Goal: Task Accomplishment & Management: Use online tool/utility

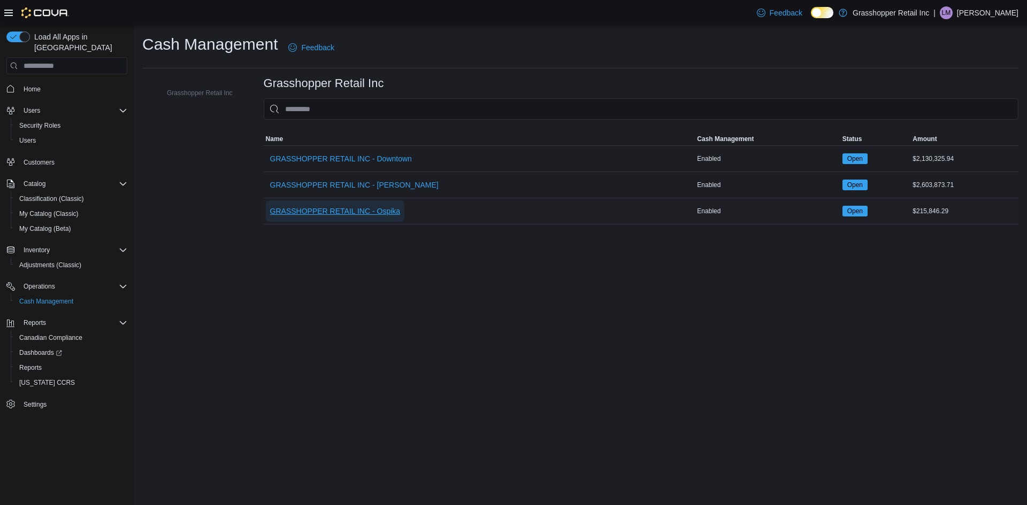
click at [370, 209] on span "GRASSHOPPER RETAIL INC - Ospika" at bounding box center [335, 211] width 131 height 11
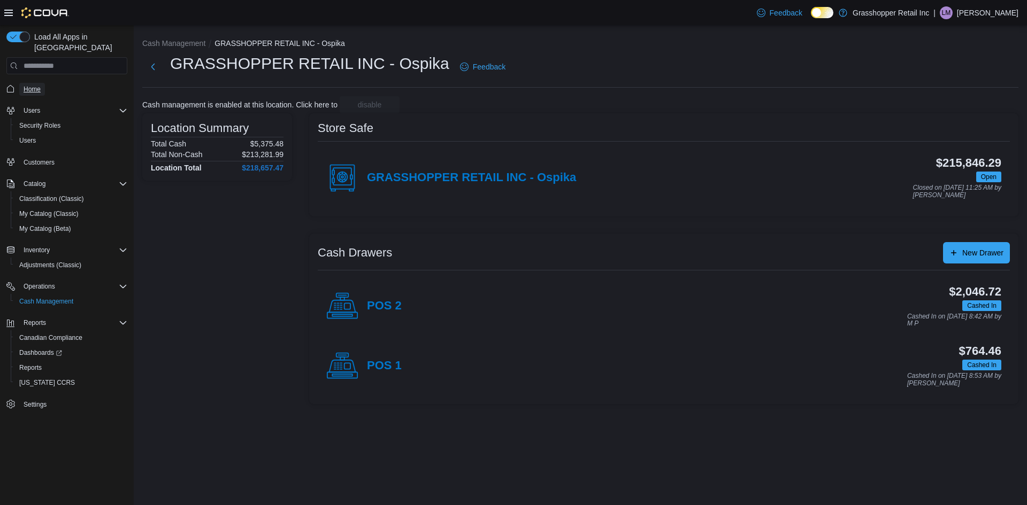
click at [41, 83] on link "Home" at bounding box center [32, 89] width 26 height 13
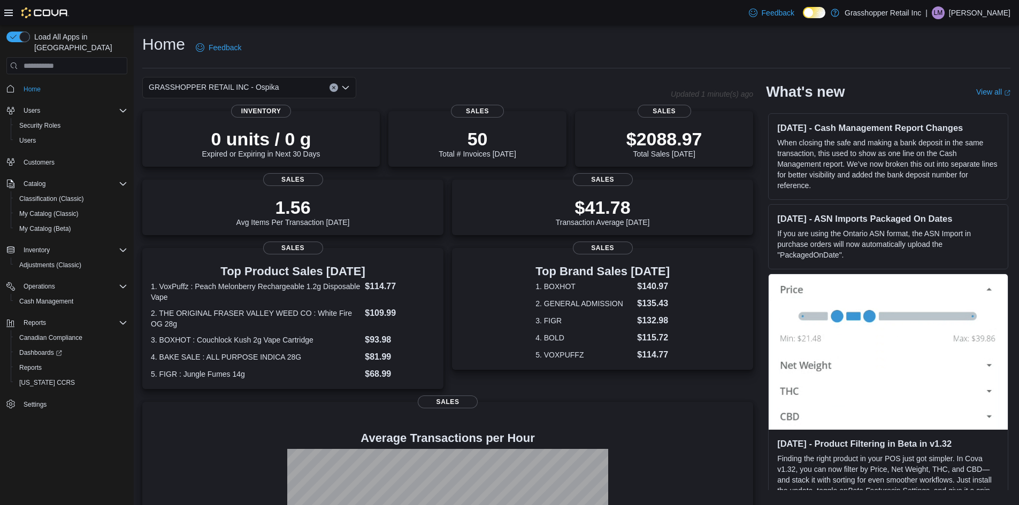
click at [347, 87] on icon "Open list of options" at bounding box center [345, 87] width 6 height 3
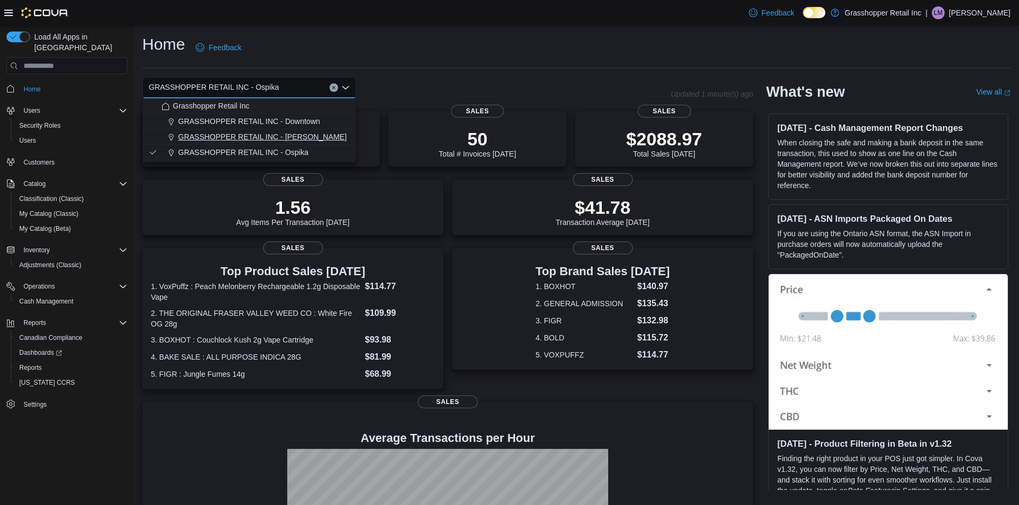
click at [298, 139] on span "GRASSHOPPER RETAIL INC - [PERSON_NAME]" at bounding box center [262, 137] width 168 height 11
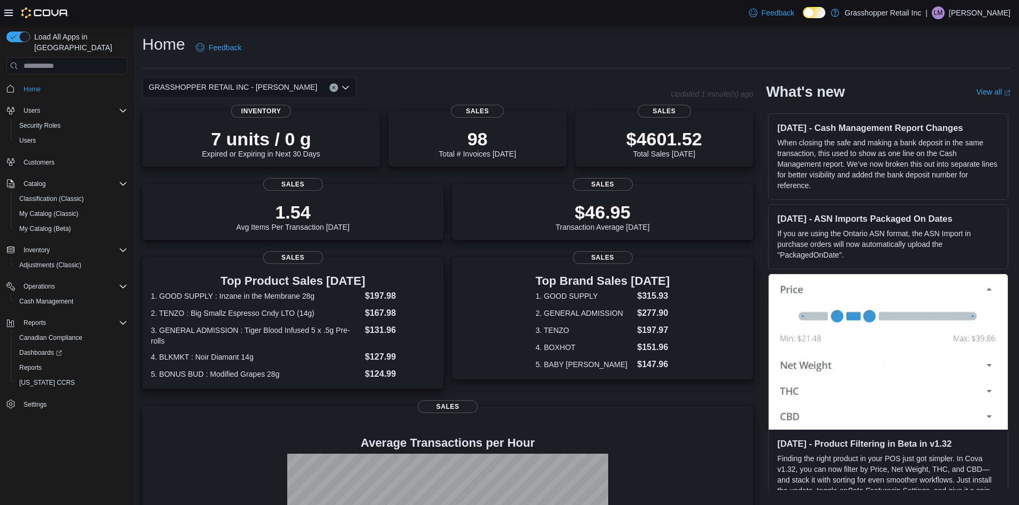
click at [342, 83] on icon "Open list of options" at bounding box center [345, 87] width 9 height 9
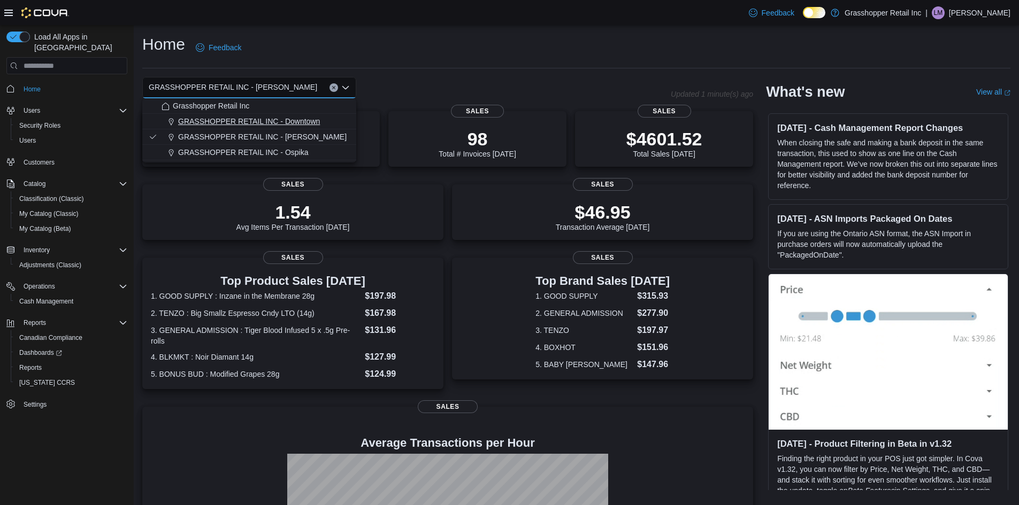
click at [308, 118] on span "GRASSHOPPER RETAIL INC - Downtown" at bounding box center [249, 121] width 142 height 11
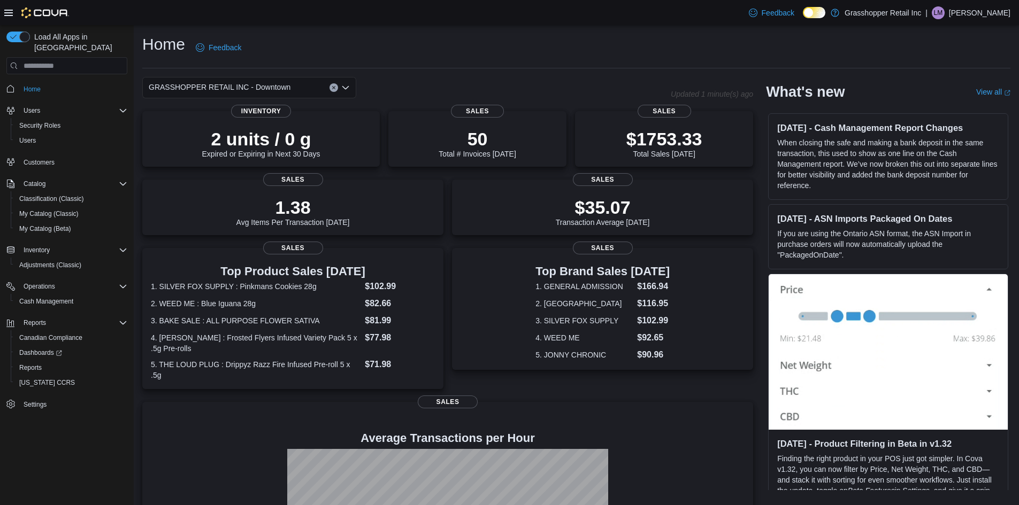
click at [347, 89] on icon "Open list of options" at bounding box center [345, 87] width 9 height 9
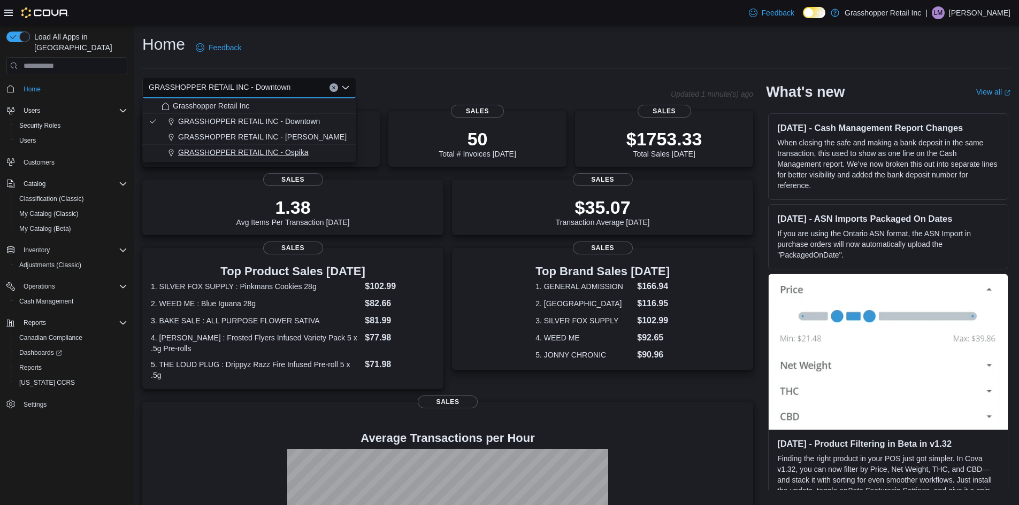
click at [302, 150] on span "GRASSHOPPER RETAIL INC - Ospika" at bounding box center [243, 152] width 131 height 11
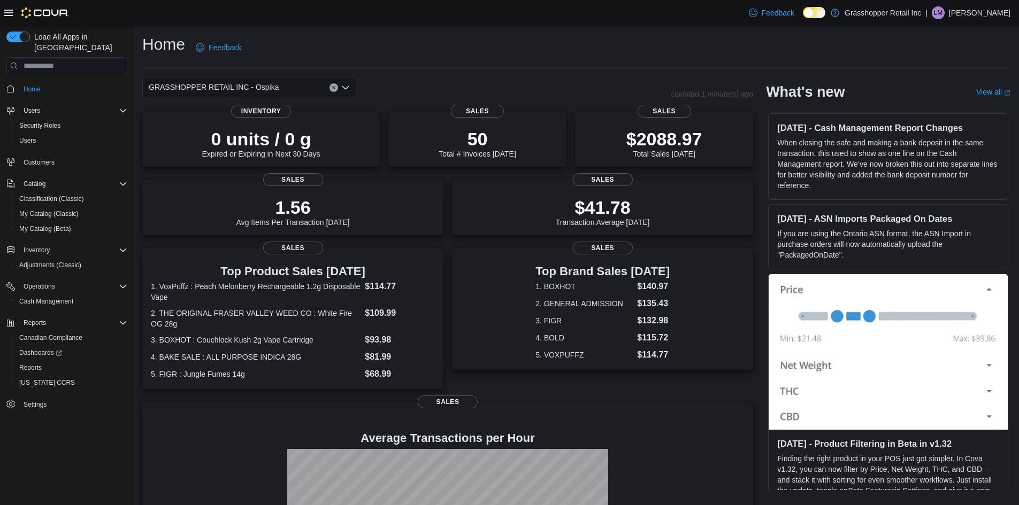
click at [348, 89] on icon "Open list of options" at bounding box center [345, 87] width 9 height 9
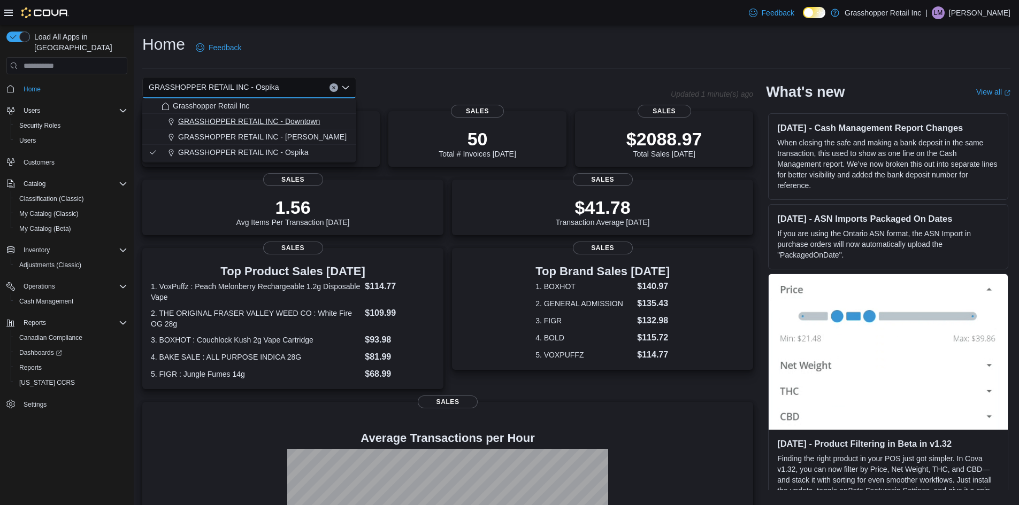
click at [310, 120] on span "GRASSHOPPER RETAIL INC - Downtown" at bounding box center [249, 121] width 142 height 11
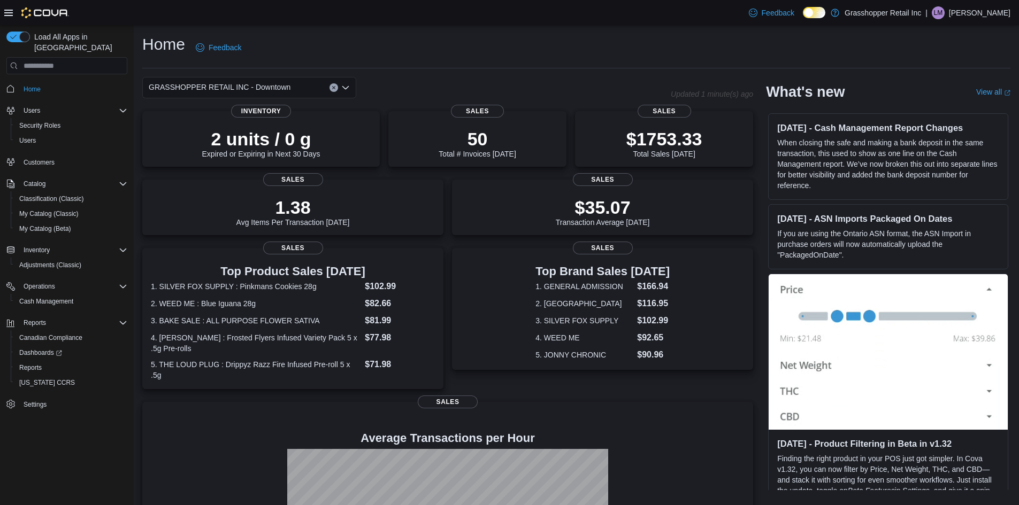
click at [348, 90] on icon "Open list of options" at bounding box center [345, 87] width 9 height 9
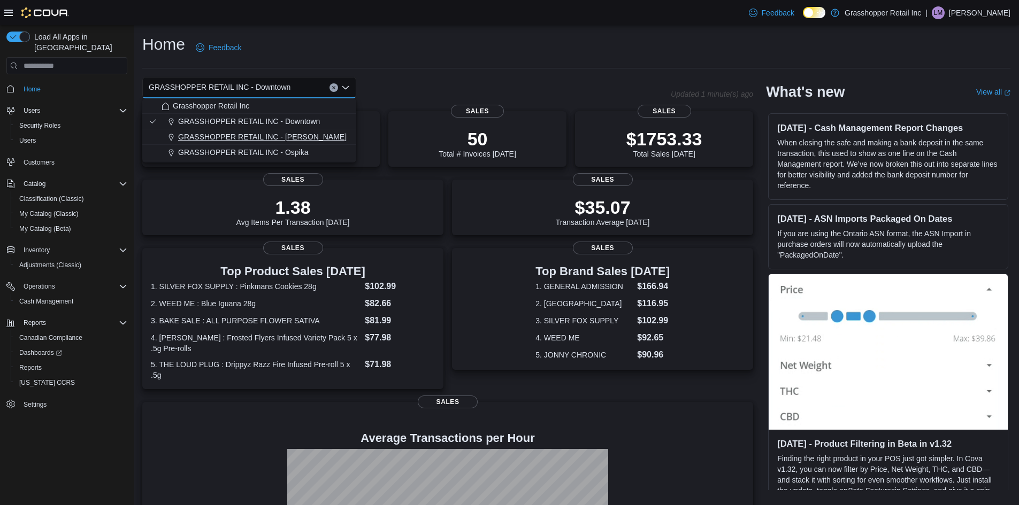
click at [295, 132] on span "GRASSHOPPER RETAIL INC - [PERSON_NAME]" at bounding box center [262, 137] width 168 height 11
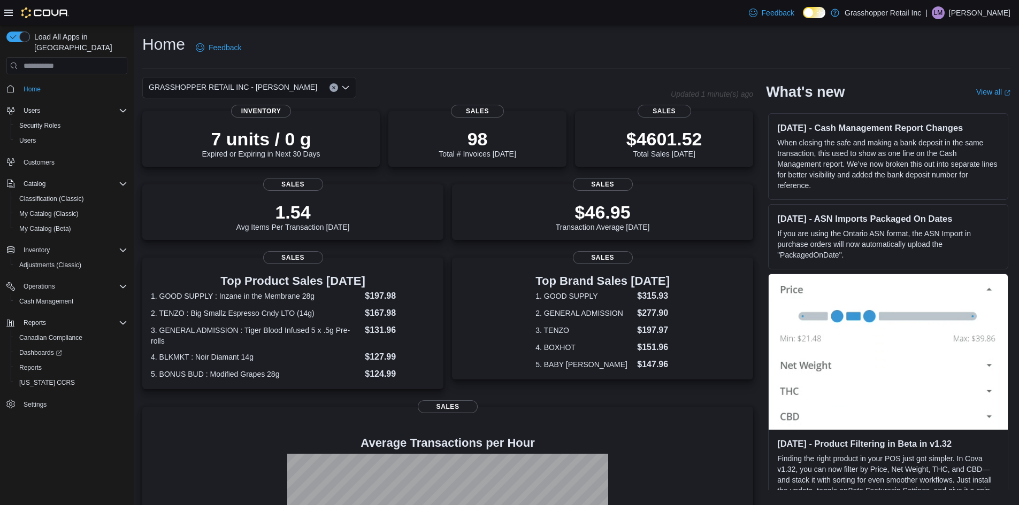
click at [351, 90] on div "GRASSHOPPER RETAIL INC - [PERSON_NAME] Combo box. Selected. GRASSHOPPER RETAIL …" at bounding box center [249, 87] width 214 height 21
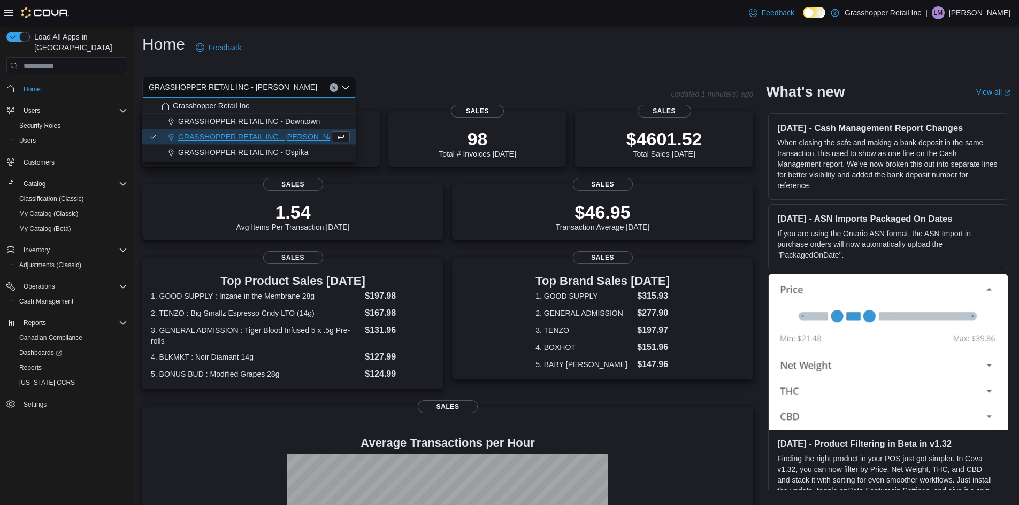
click at [301, 153] on span "GRASSHOPPER RETAIL INC - Ospika" at bounding box center [243, 152] width 131 height 11
